Goal: Communication & Community: Answer question/provide support

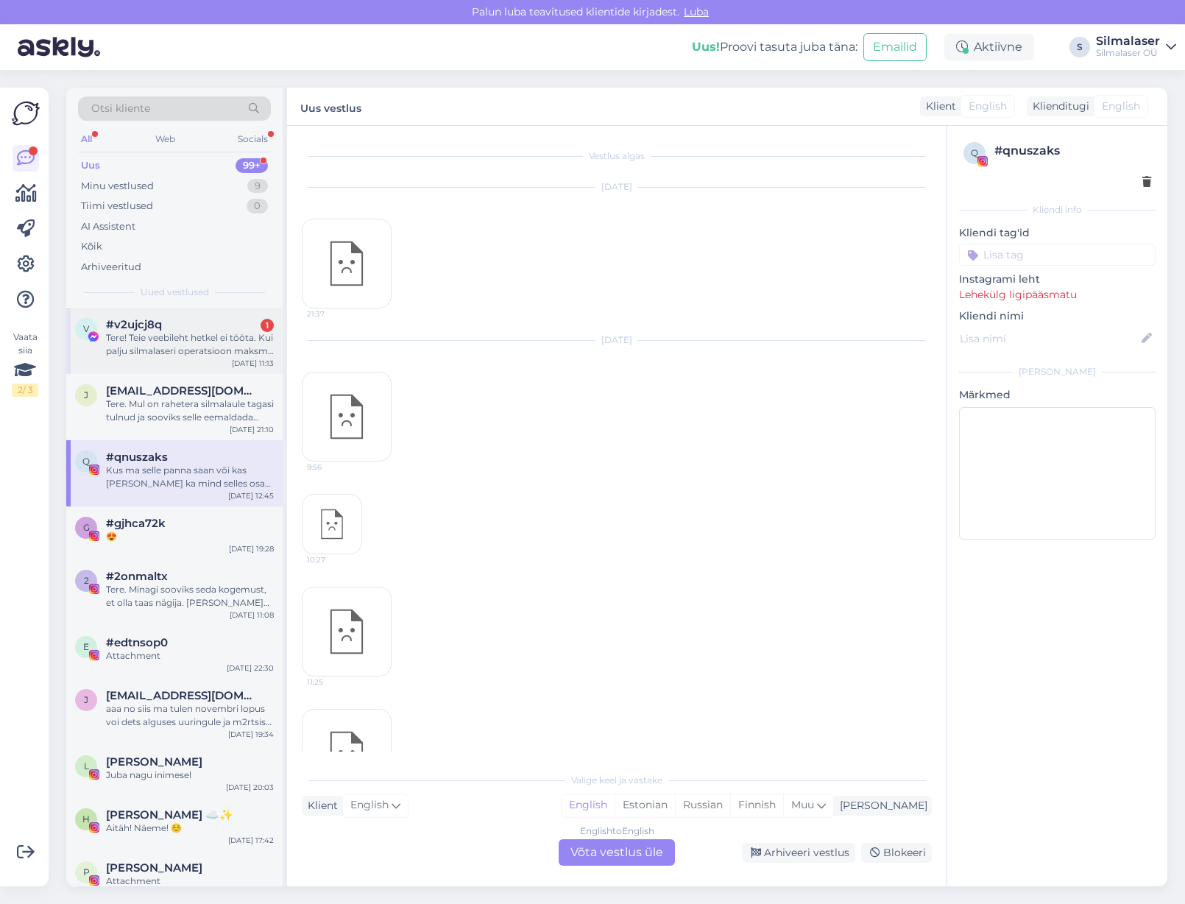
scroll to position [4497, 0]
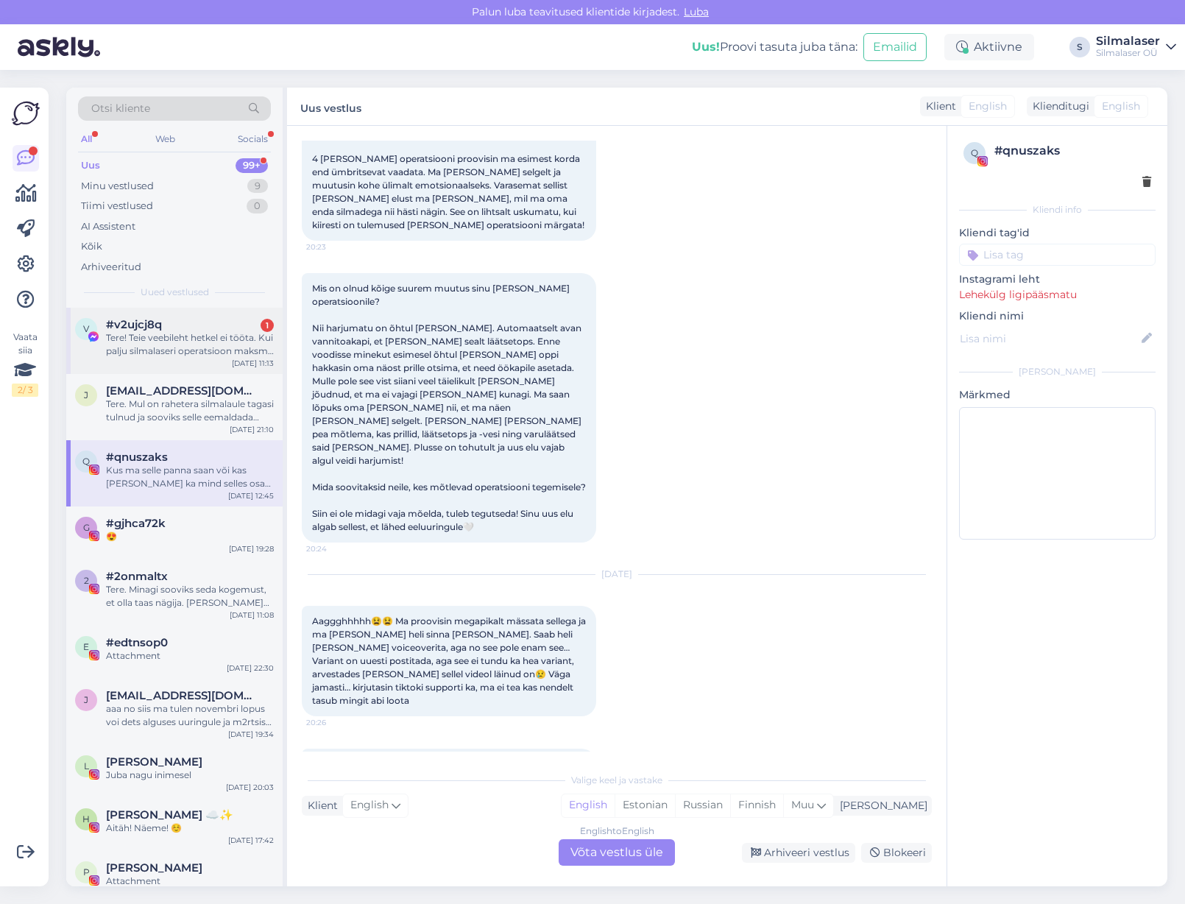
click at [186, 340] on div "Tere! Teie veebileht hetkel ei tööta. Kui palju silmalaseri operatsioon maksma …" at bounding box center [190, 344] width 168 height 27
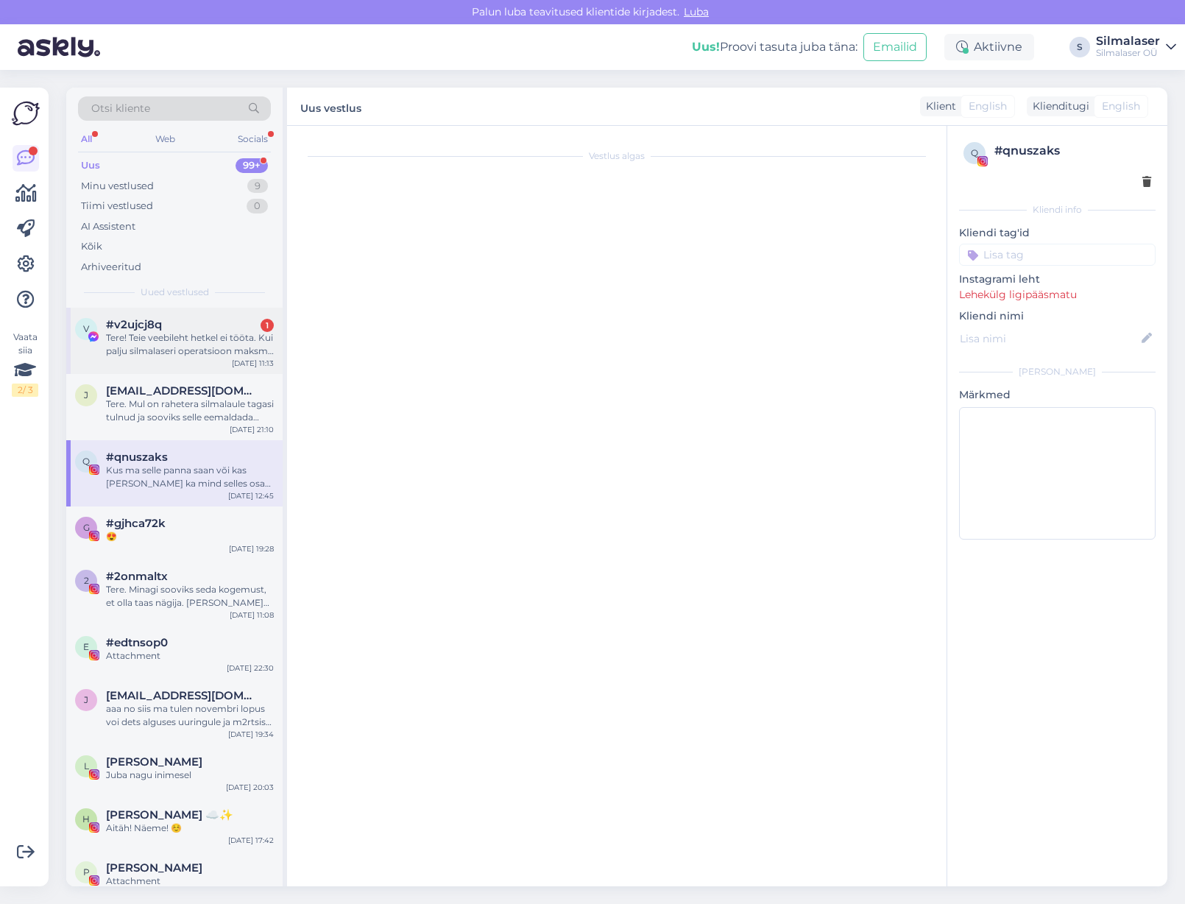
scroll to position [0, 0]
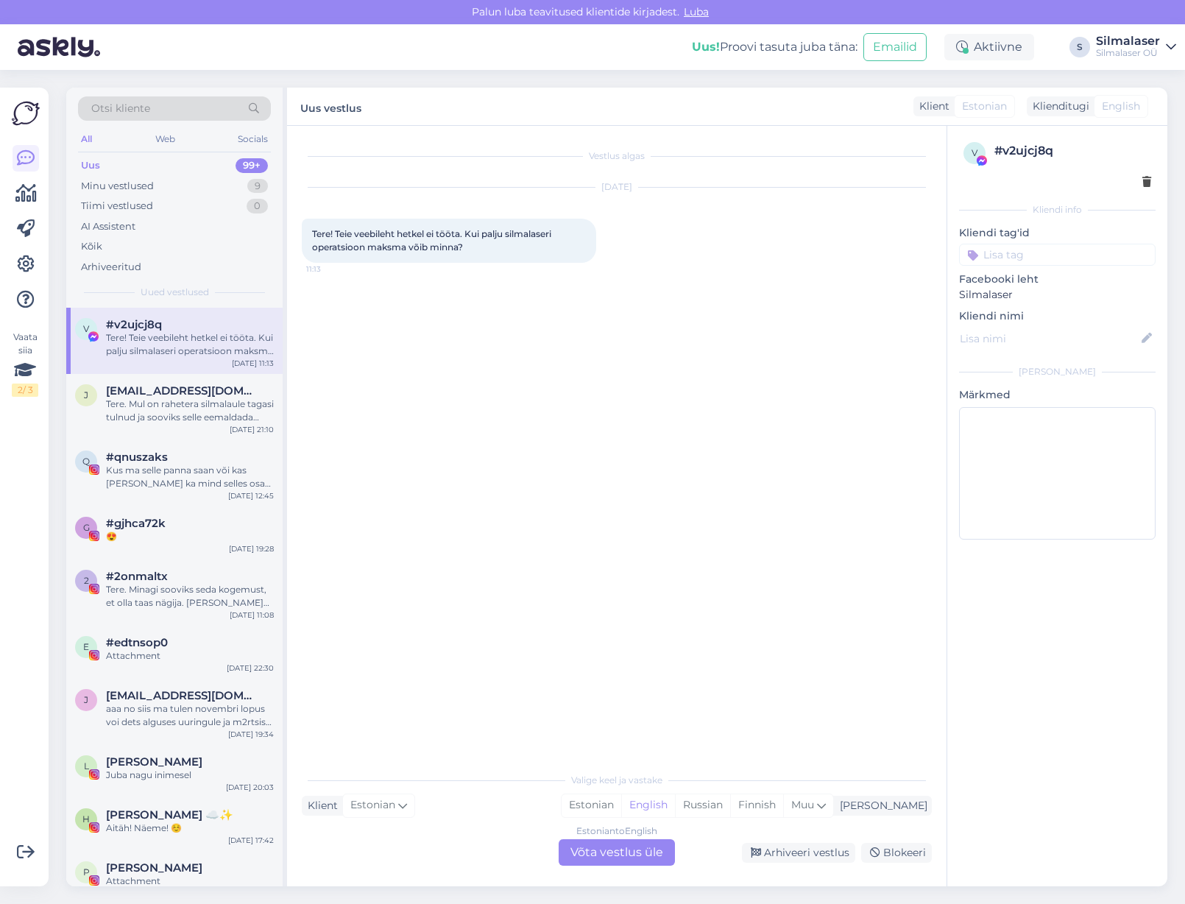
click at [606, 856] on div "Estonian to English Võta vestlus üle" at bounding box center [617, 852] width 116 height 27
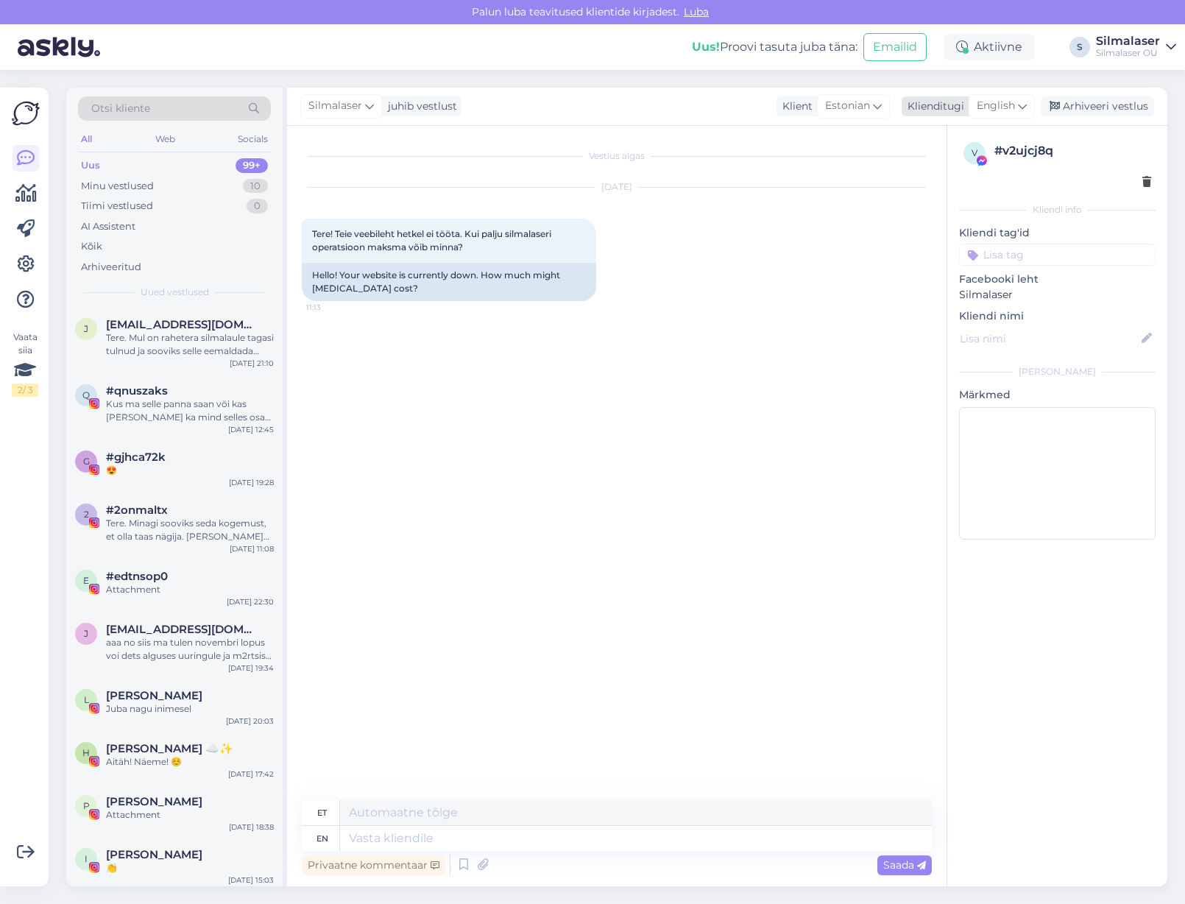
click at [994, 108] on span "English" at bounding box center [996, 106] width 38 height 16
click at [948, 348] on link "Estonian" at bounding box center [969, 360] width 162 height 24
click at [385, 826] on textarea at bounding box center [617, 835] width 630 height 31
click at [660, 817] on textarea "Tere! Täname pöördumise eest! laseroperatsioonid on [DATE]-2750€ sõltuvalt silm…" at bounding box center [617, 827] width 630 height 49
click at [674, 817] on textarea "Tere! Täname pöördumise eest! laseroperatsioonid on [DATE]-2750€ sõltuvalt silm…" at bounding box center [617, 827] width 630 height 49
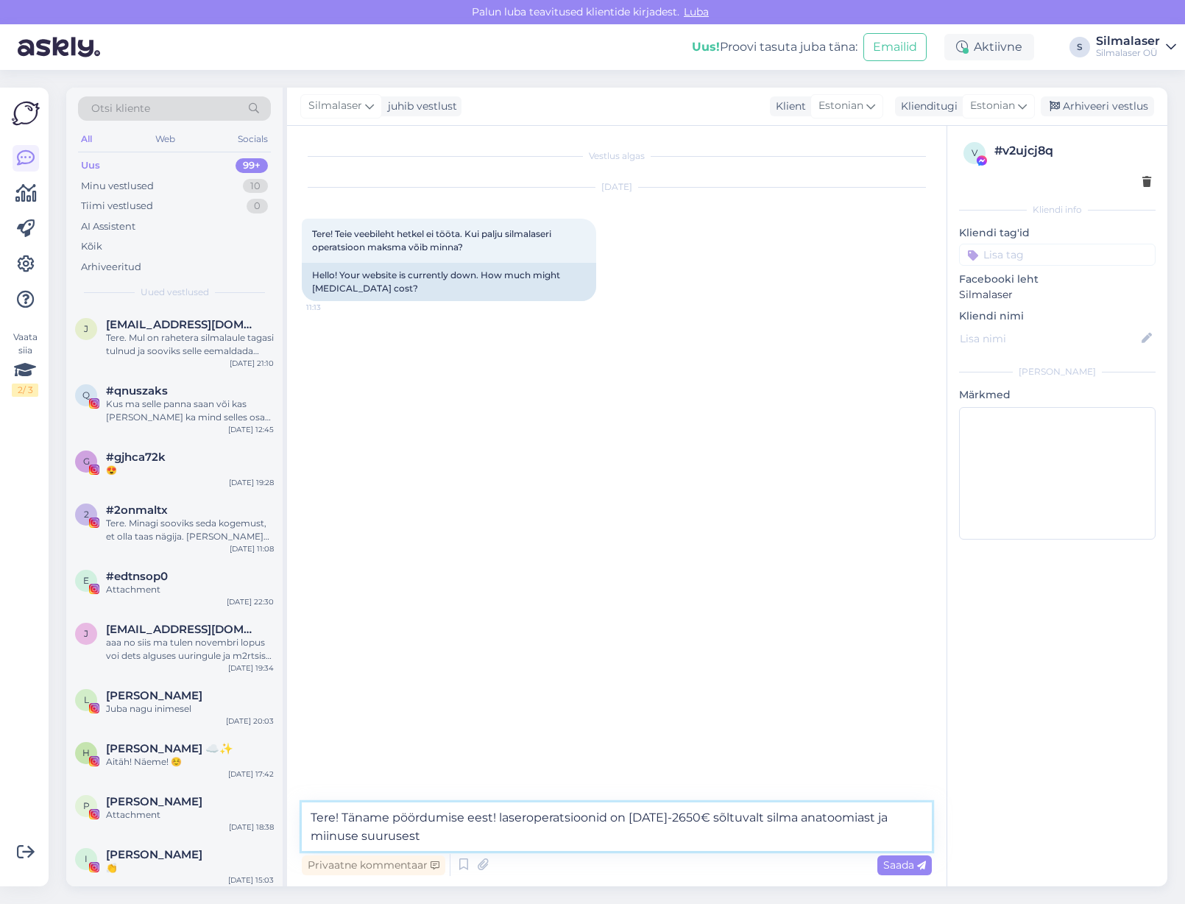
drag, startPoint x: 655, startPoint y: 817, endPoint x: 643, endPoint y: 864, distance: 48.8
click at [655, 817] on textarea "Tere! Täname pöördumise eest! laseroperatsioonid on [DATE]-2650€ sõltuvalt silm…" at bounding box center [617, 827] width 630 height 49
click at [438, 836] on textarea "Tere! Täname pöördumise eest! laseroperatsioonid on 1850€ või 2650€ sõltuvalt s…" at bounding box center [617, 827] width 630 height 49
drag, startPoint x: 502, startPoint y: 818, endPoint x: 501, endPoint y: 831, distance: 12.6
click at [503, 820] on textarea "Tere! Täname pöördumise eest! laseroperatsioonid on 1850€ või 2650€ sõltuvalt s…" at bounding box center [617, 827] width 630 height 49
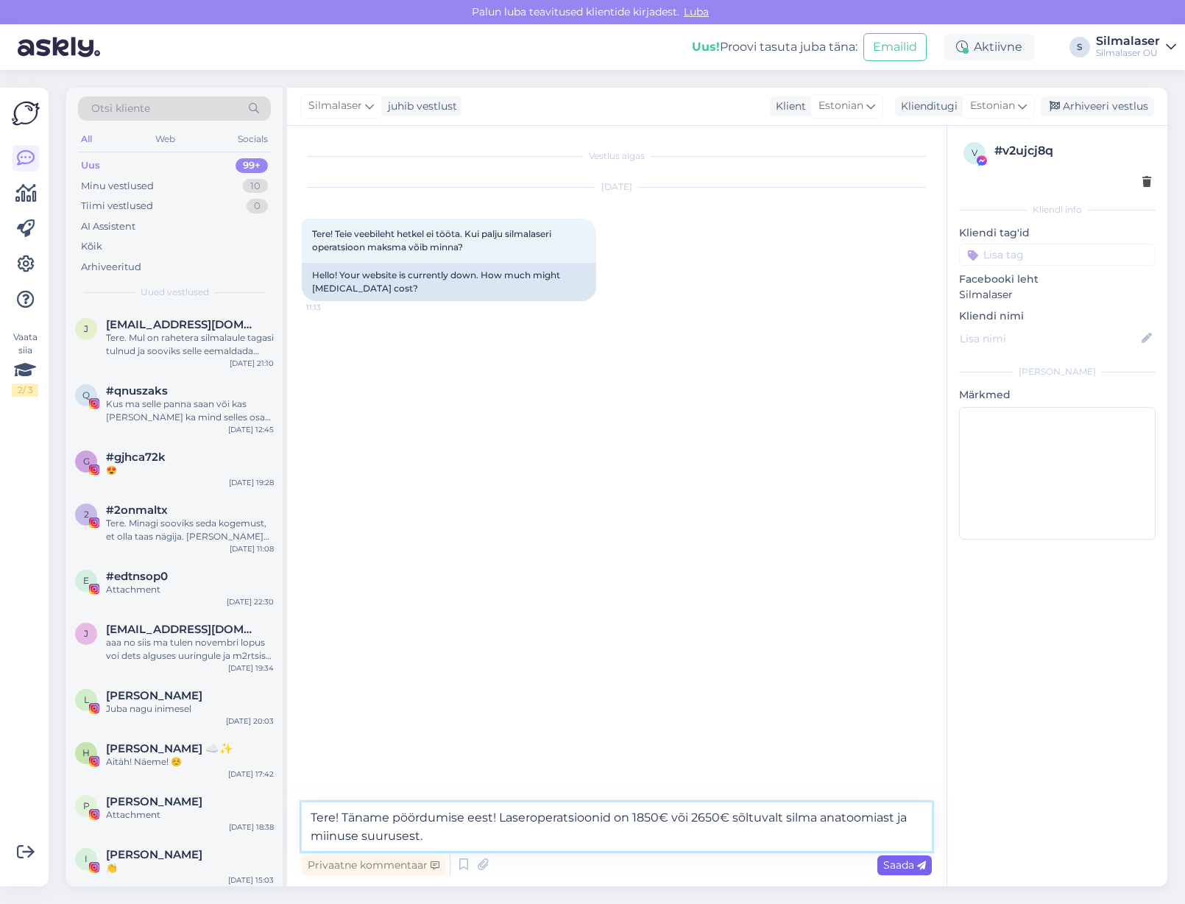
type textarea "Tere! Täname pöördumise eest! Laseroperatsioonid on 1850€ või 2650€ sõltuvalt s…"
click at [889, 865] on span "Saada" at bounding box center [905, 865] width 43 height 13
click at [166, 657] on div "aaa no siis ma tulen novembri lopus voi dets alguses uuringule ja m2rtsis opile…" at bounding box center [190, 649] width 168 height 27
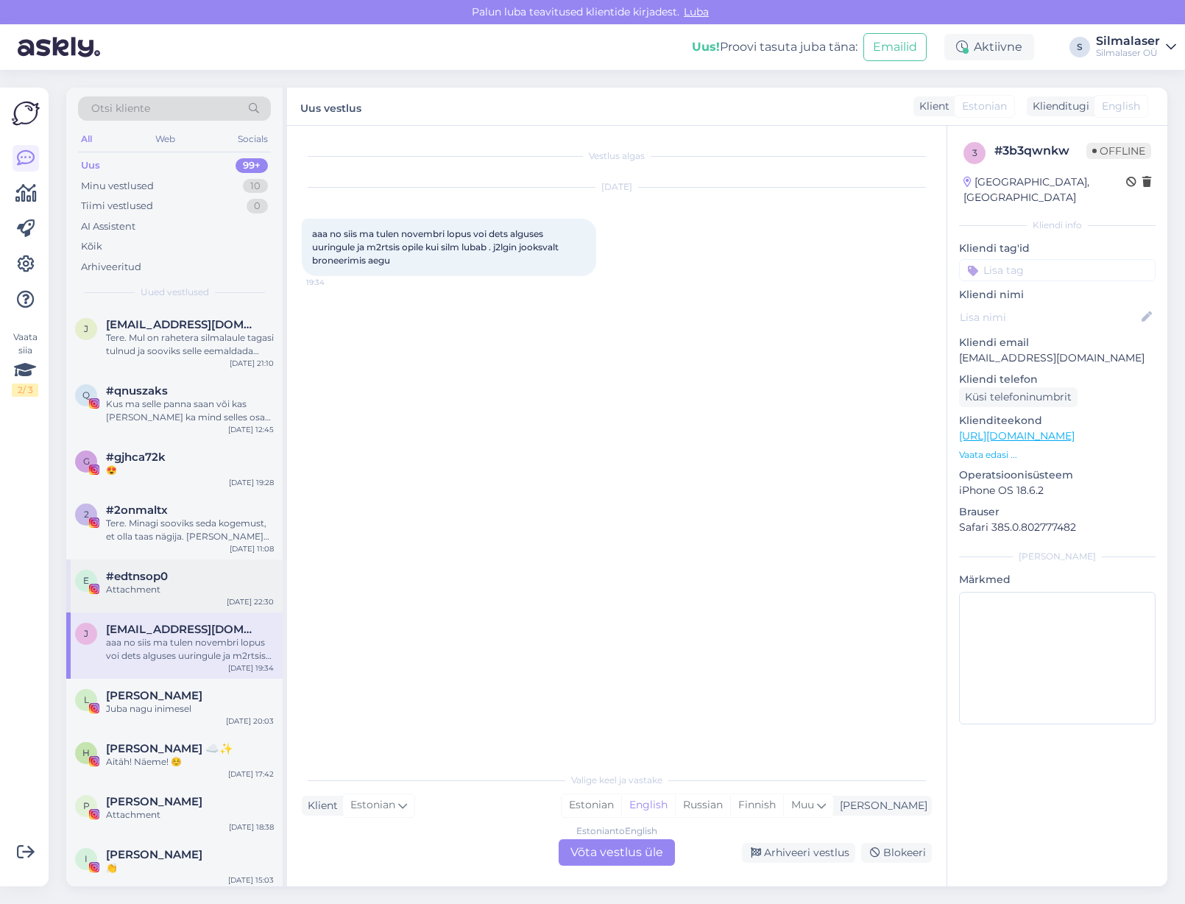
click at [197, 576] on div "#edtnsop0" at bounding box center [190, 576] width 168 height 13
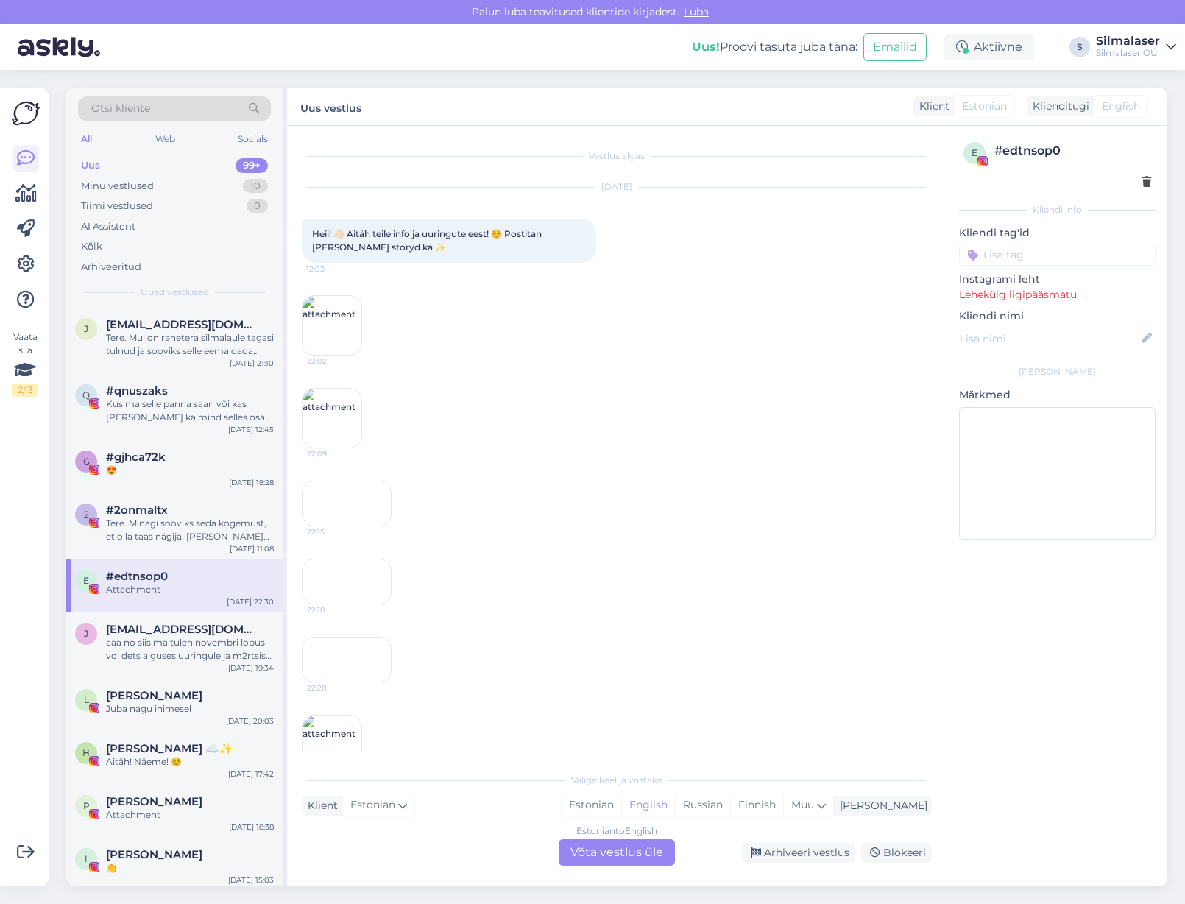
scroll to position [133, 0]
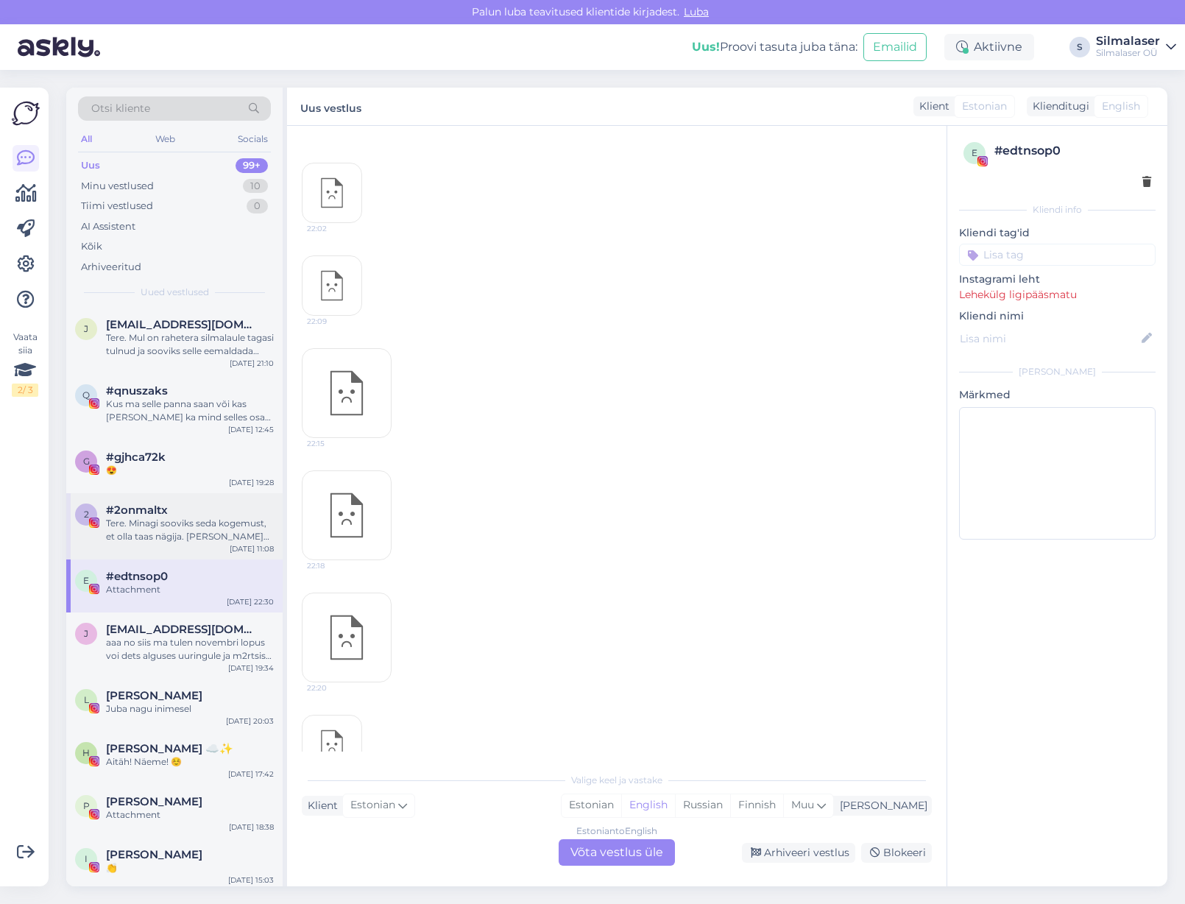
click at [177, 518] on div "Tere. Minagi sooviks seda kogemust, et olla taas nägija. [PERSON_NAME] alates n…" at bounding box center [190, 530] width 168 height 27
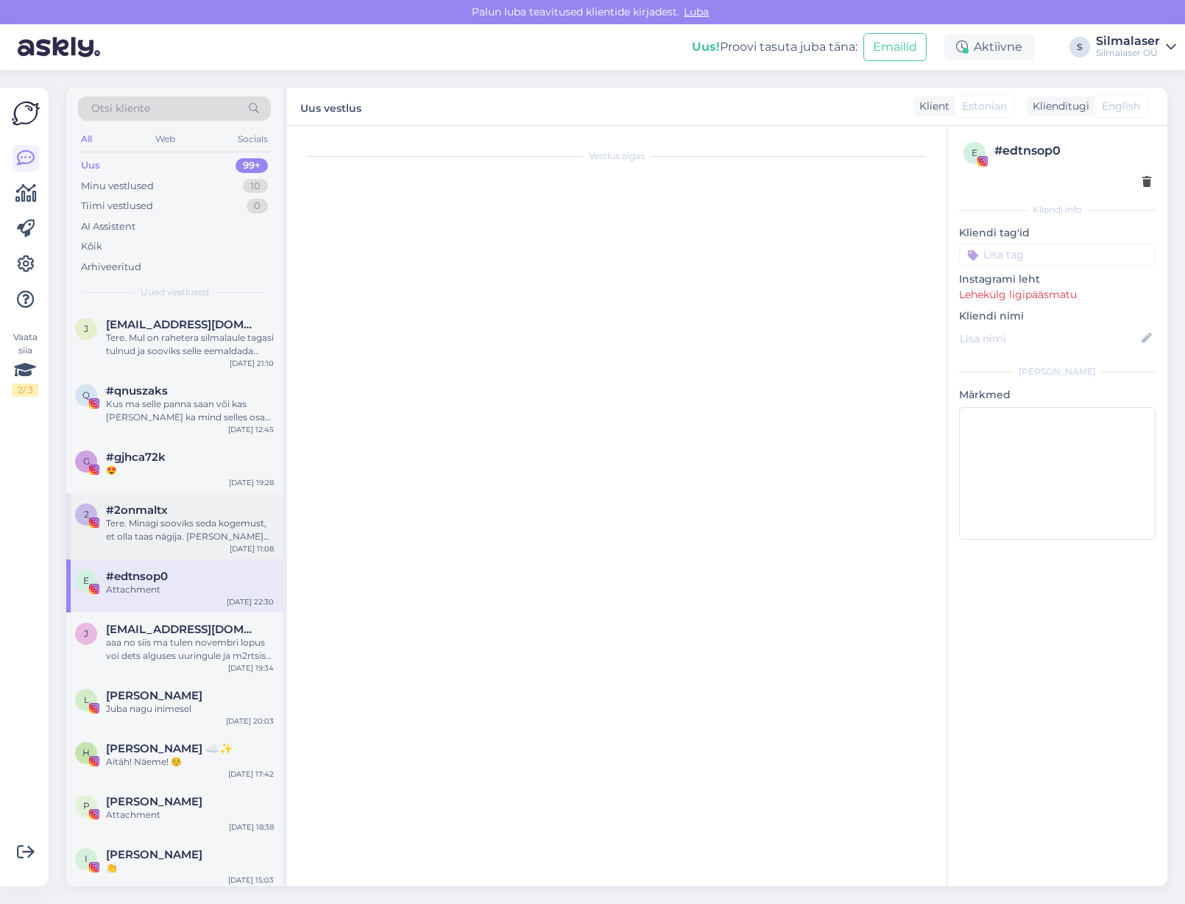
scroll to position [0, 0]
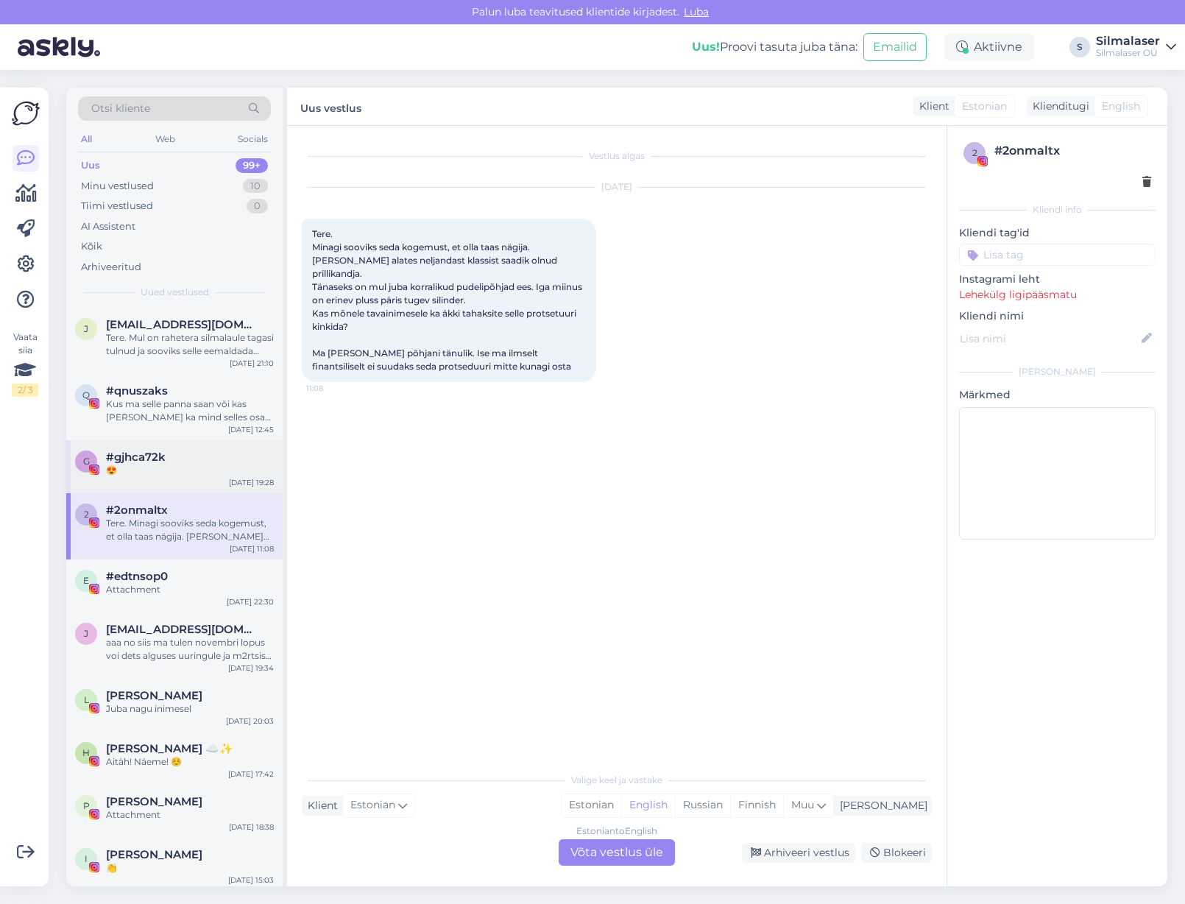
click at [171, 465] on div "😍" at bounding box center [190, 470] width 168 height 13
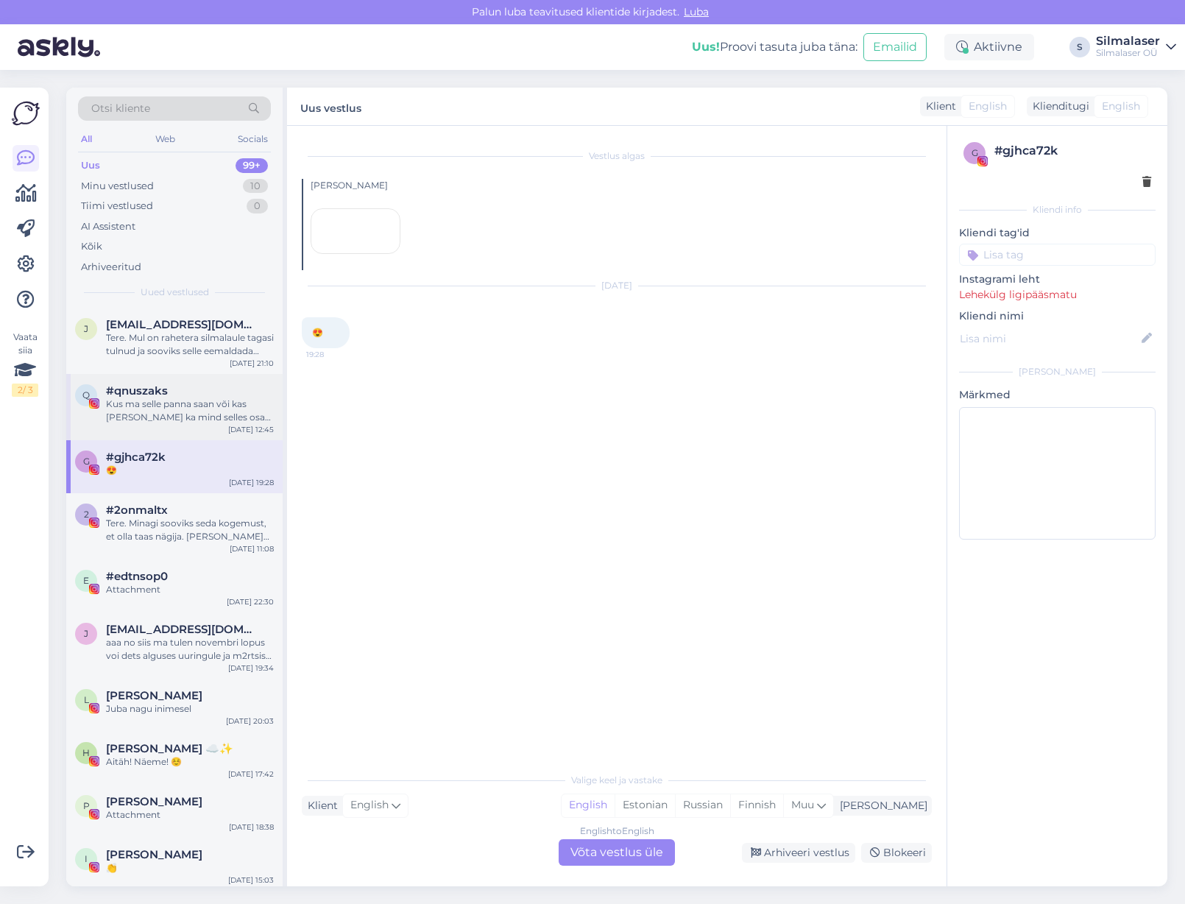
click at [178, 423] on div "q #qnuszaks Kus ma selle panna saan või kas [PERSON_NAME] ka mind selles osas a…" at bounding box center [174, 407] width 216 height 66
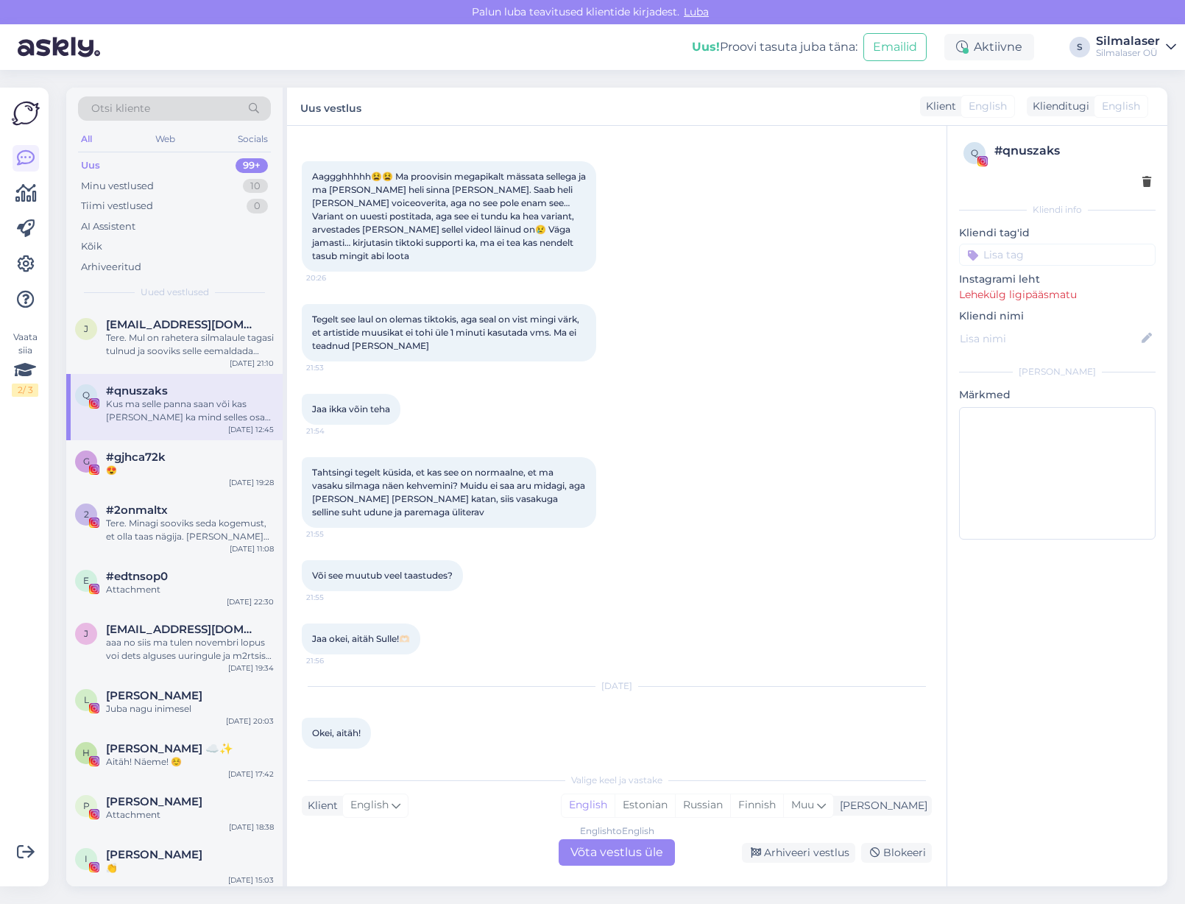
scroll to position [4939, 0]
click at [194, 322] on span "[EMAIL_ADDRESS][DOMAIN_NAME]" at bounding box center [182, 324] width 153 height 13
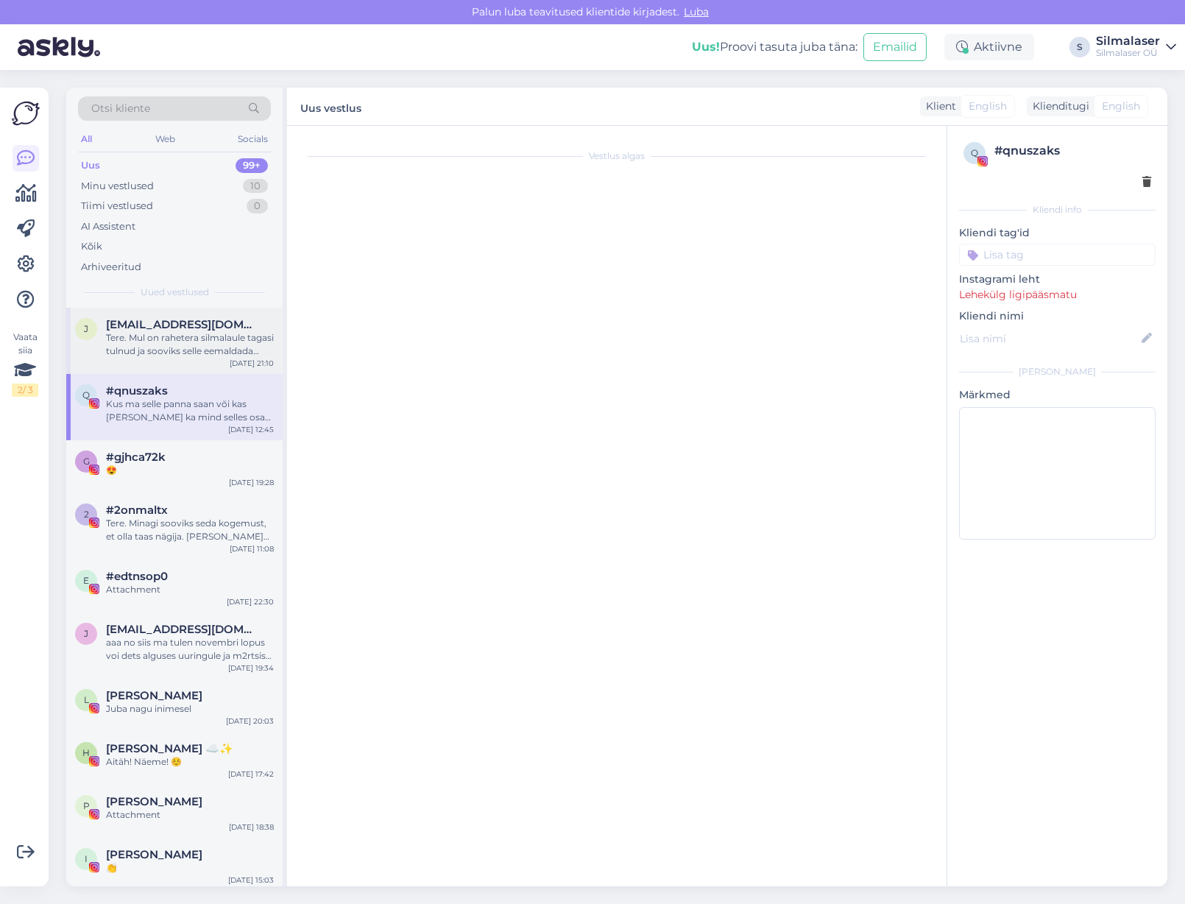
scroll to position [0, 0]
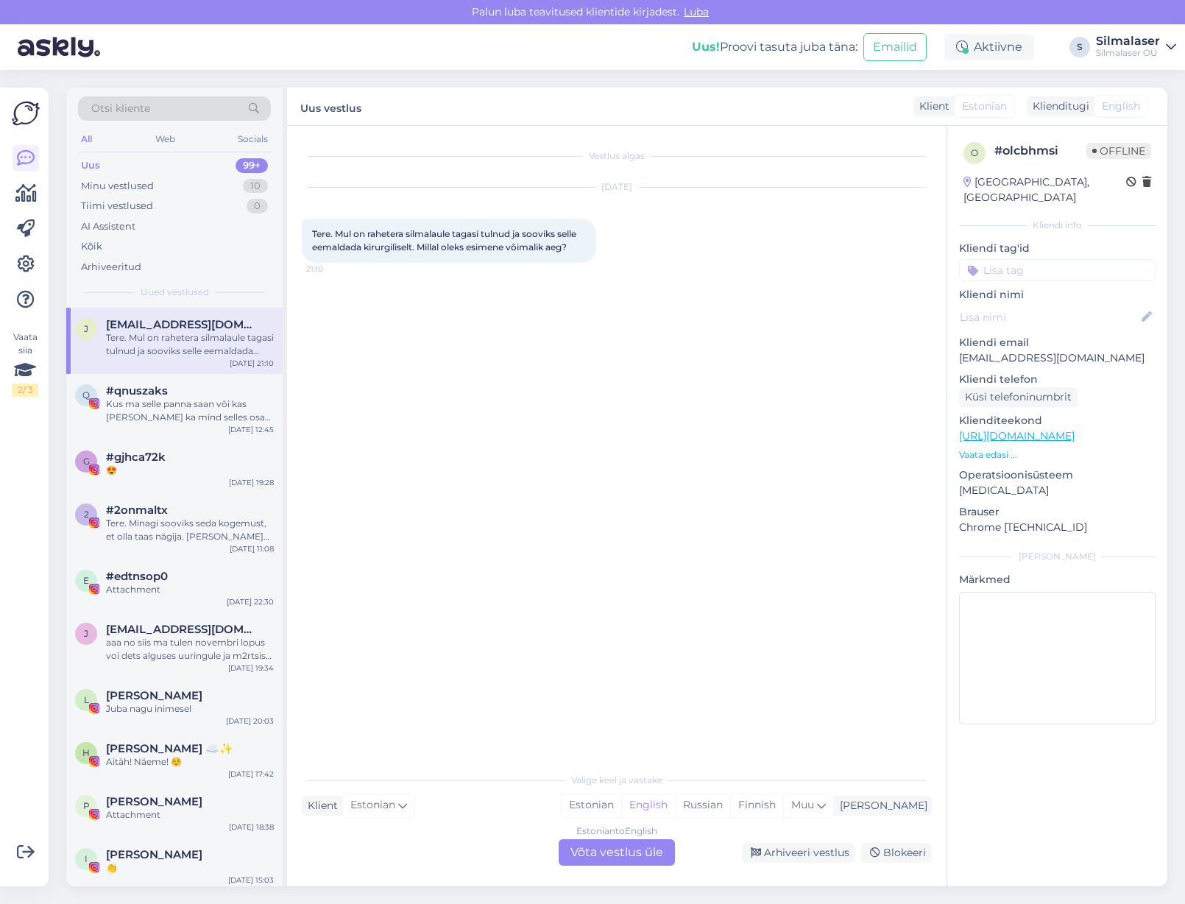
click at [610, 850] on div "Estonian to English Võta vestlus üle" at bounding box center [617, 852] width 116 height 27
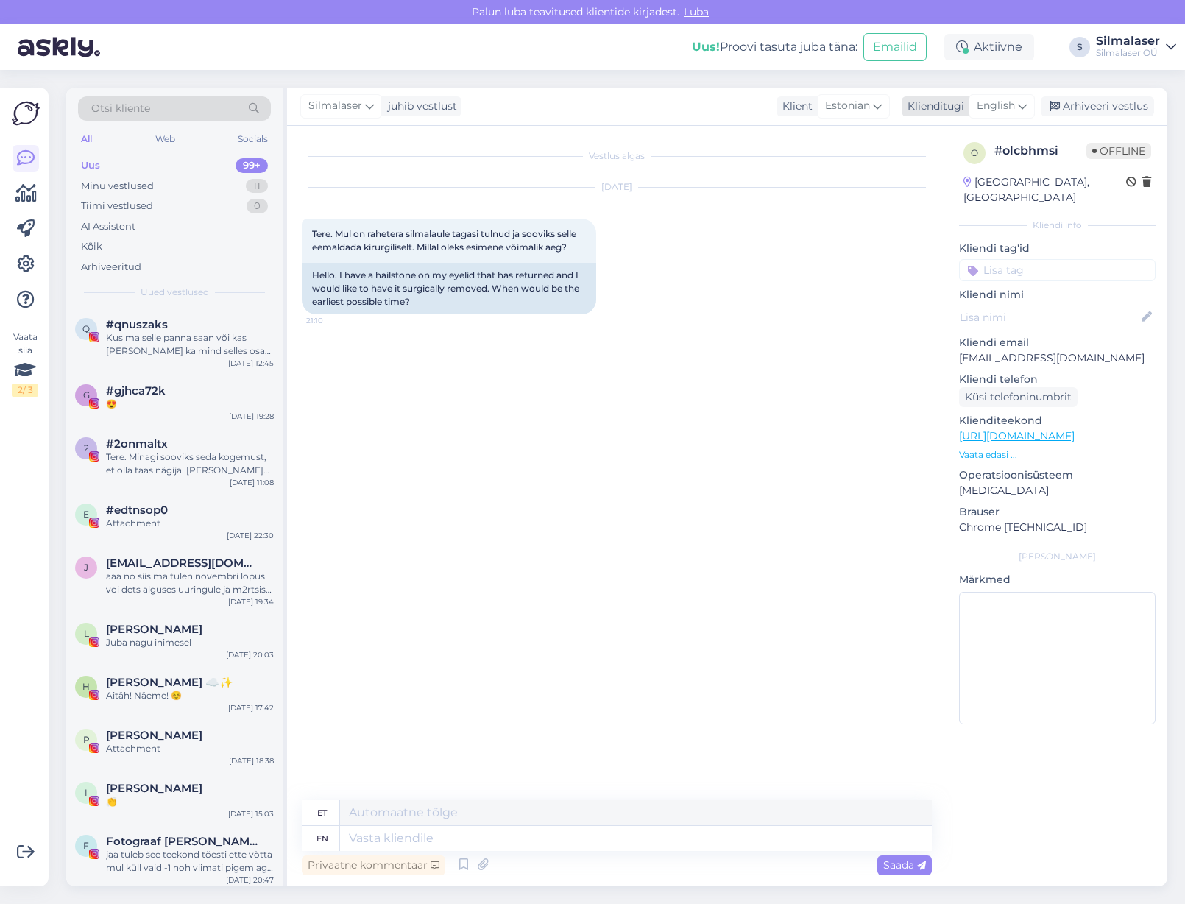
click at [1018, 103] on div "English" at bounding box center [1002, 106] width 66 height 24
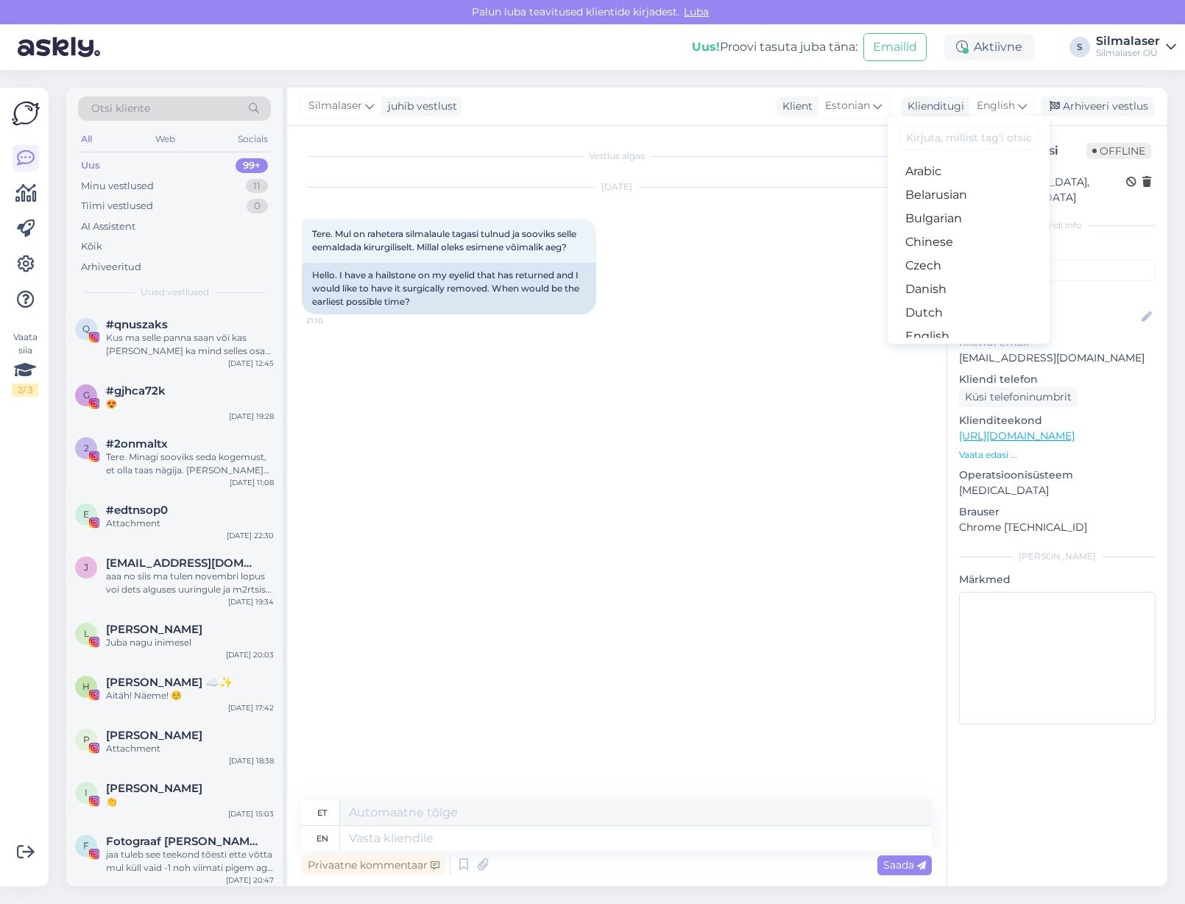
click at [966, 348] on link "Estonian" at bounding box center [969, 360] width 162 height 24
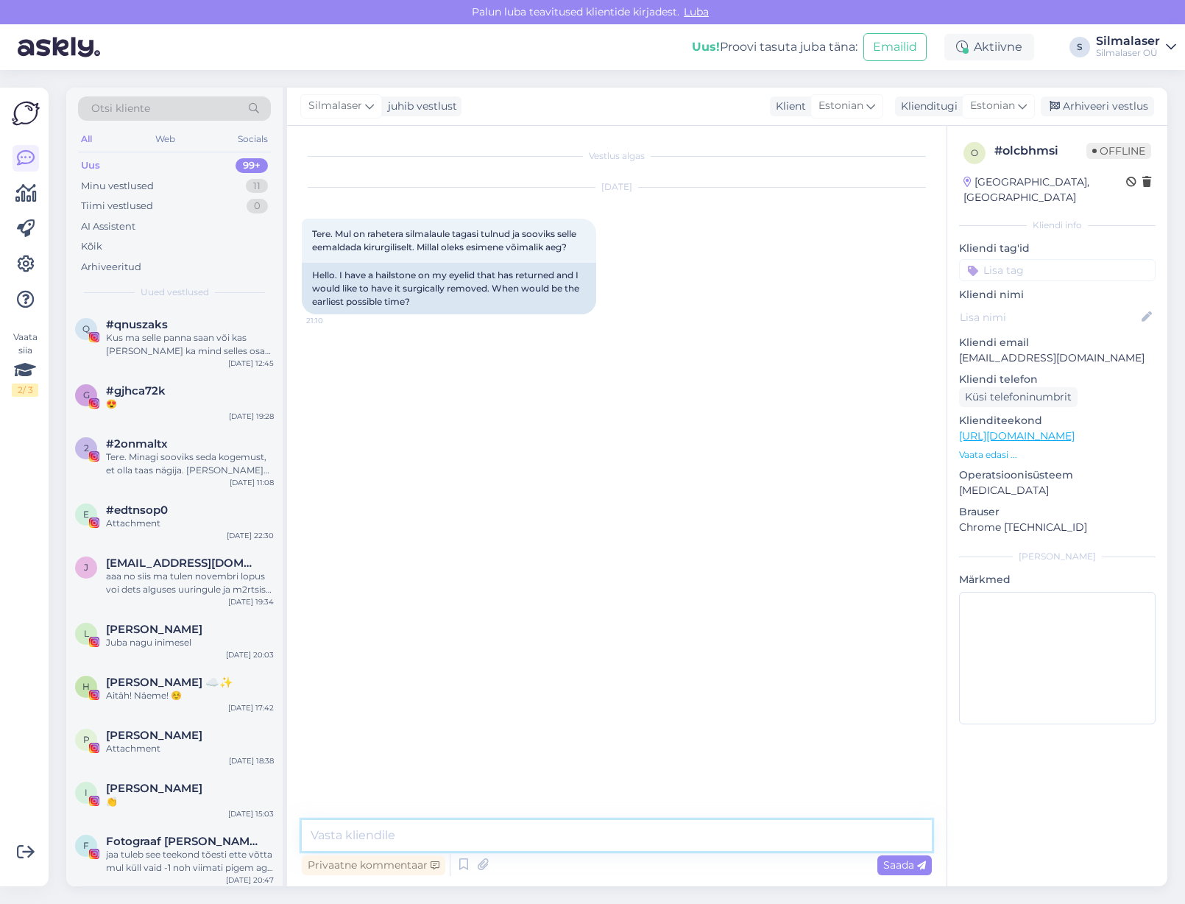
click at [312, 849] on textarea at bounding box center [617, 835] width 630 height 31
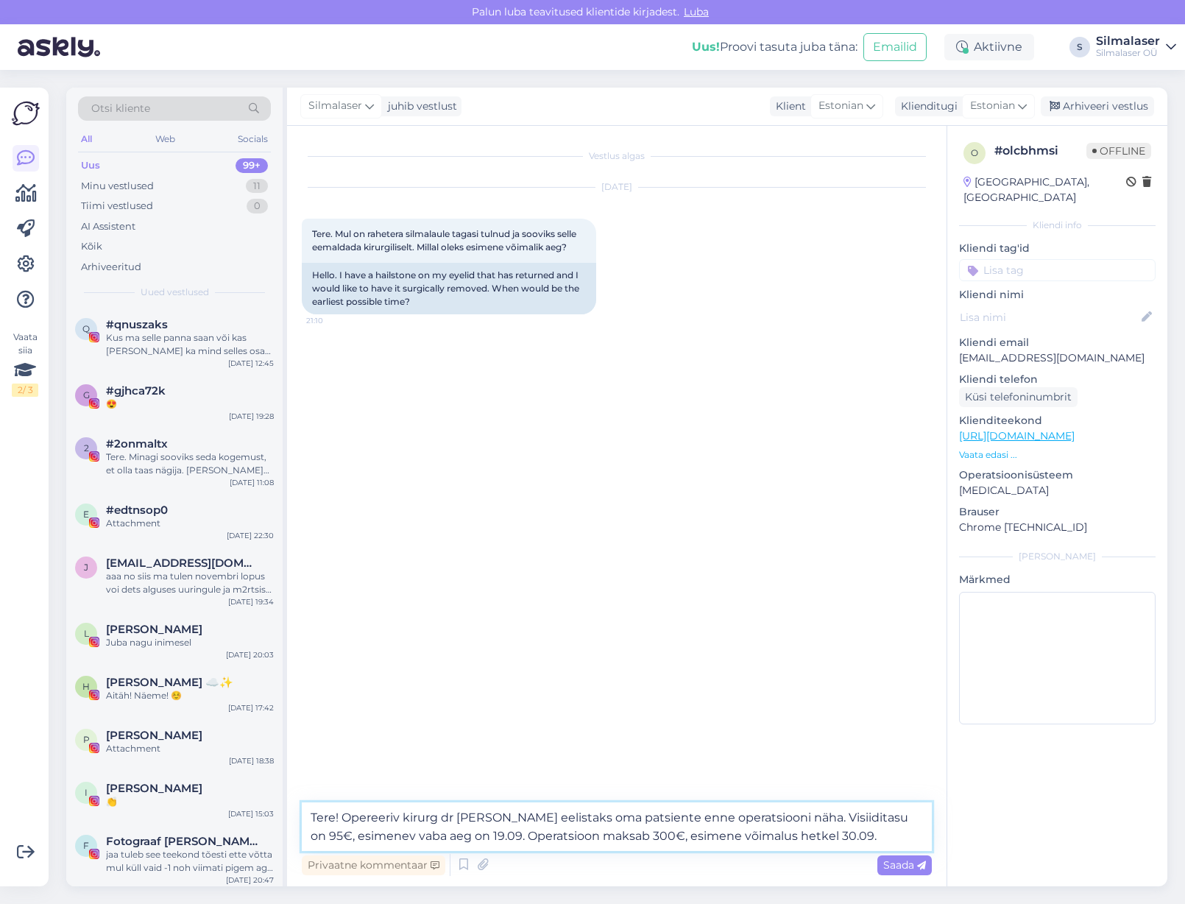
click at [396, 837] on textarea "Tere! Opereeriv kirurg dr [PERSON_NAME] eelistaks oma patsiente enne operatsioo…" at bounding box center [617, 827] width 630 height 49
type textarea "Tere! Opereeriv kirurg dr [PERSON_NAME] eelistaks oma patsiente enne operatsioo…"
click at [912, 871] on span "Saada" at bounding box center [905, 865] width 43 height 13
